Goal: Task Accomplishment & Management: Manage account settings

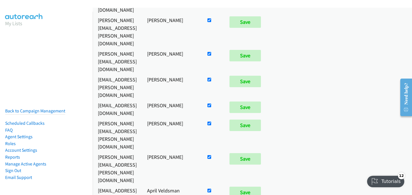
scroll to position [67, 0]
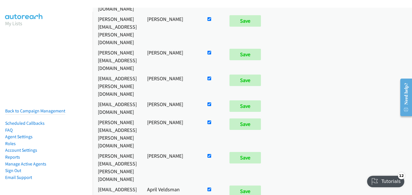
checkbox input "false"
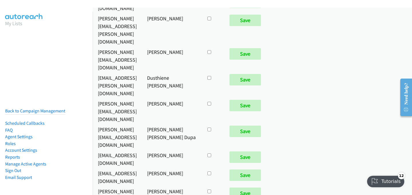
scroll to position [2171, 0]
checkbox input "true"
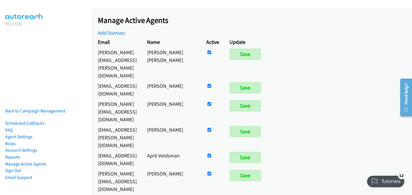
drag, startPoint x: 95, startPoint y: 135, endPoint x: 235, endPoint y: 92, distance: 146.6
